Goal: Navigation & Orientation: Find specific page/section

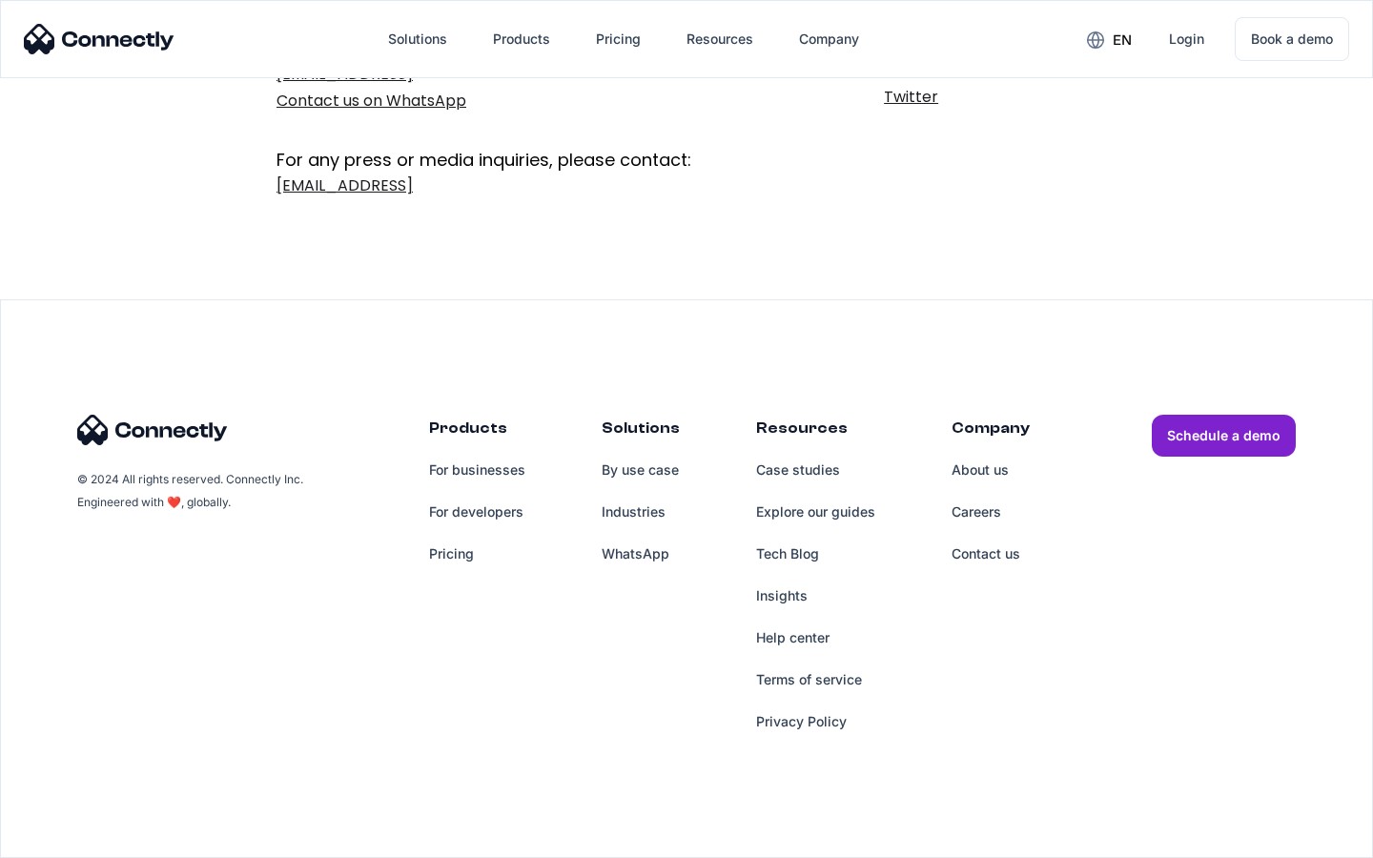
scroll to position [312, 0]
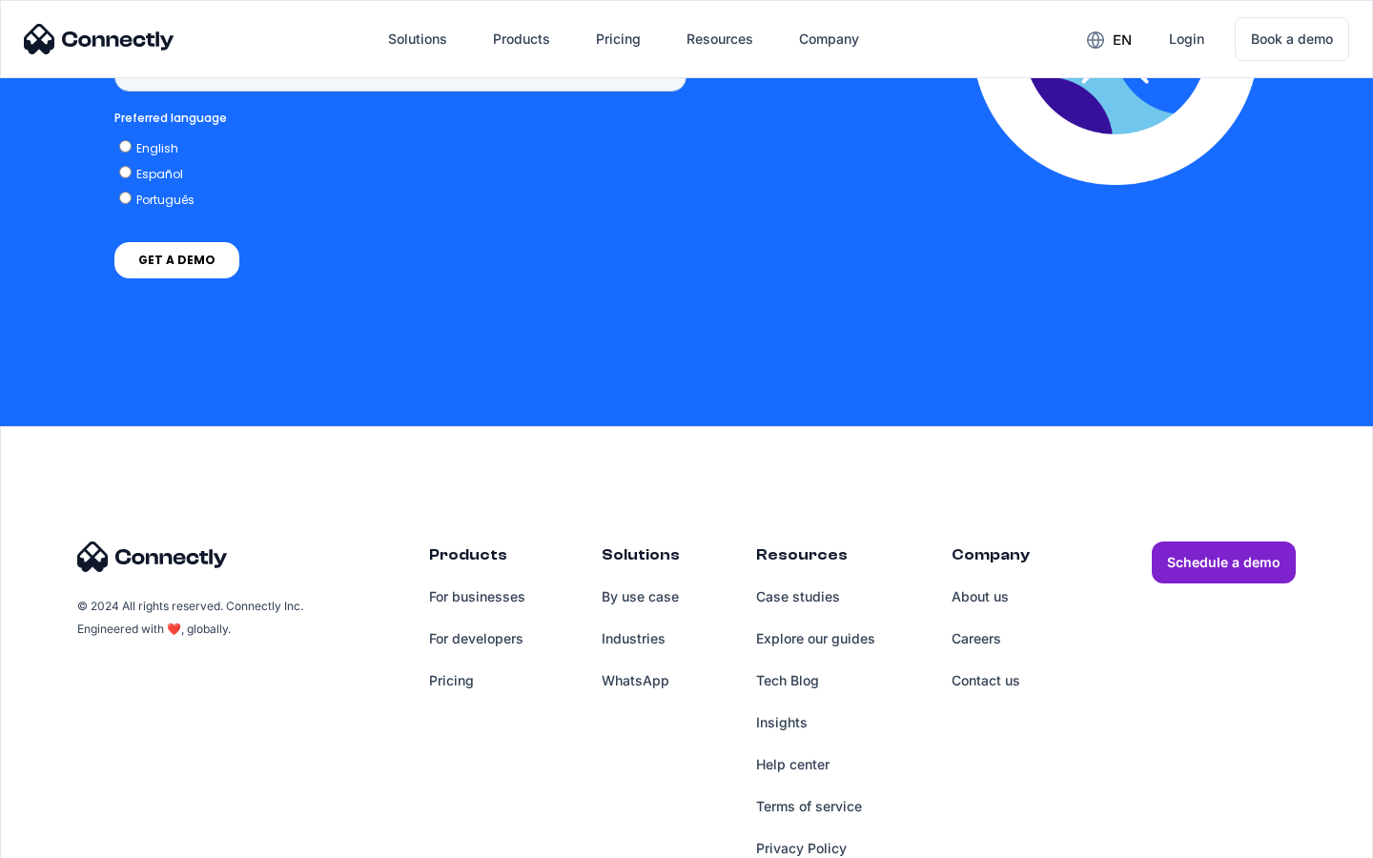
scroll to position [1446, 0]
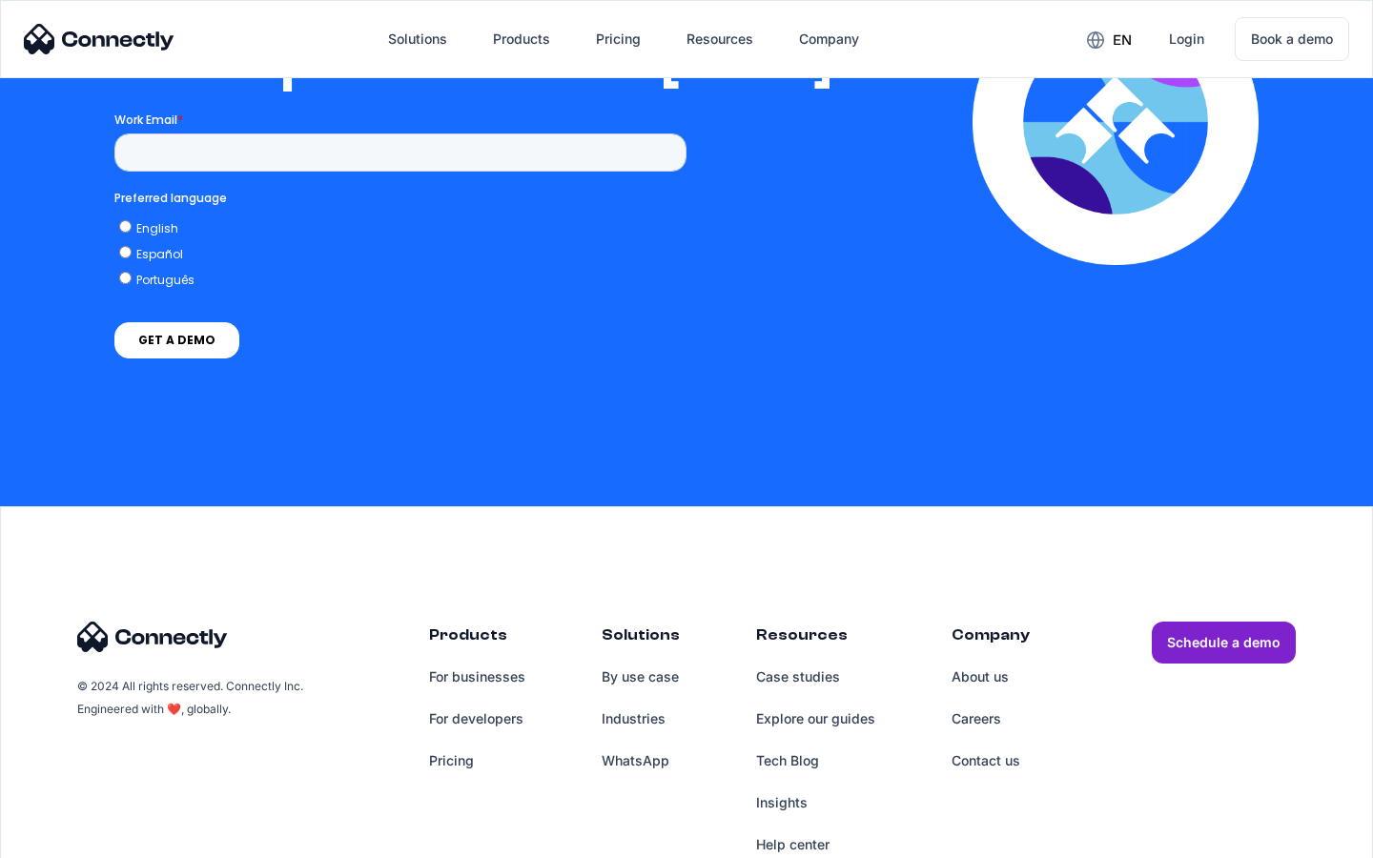
scroll to position [3897, 0]
